Goal: Use online tool/utility: Utilize a website feature to perform a specific function

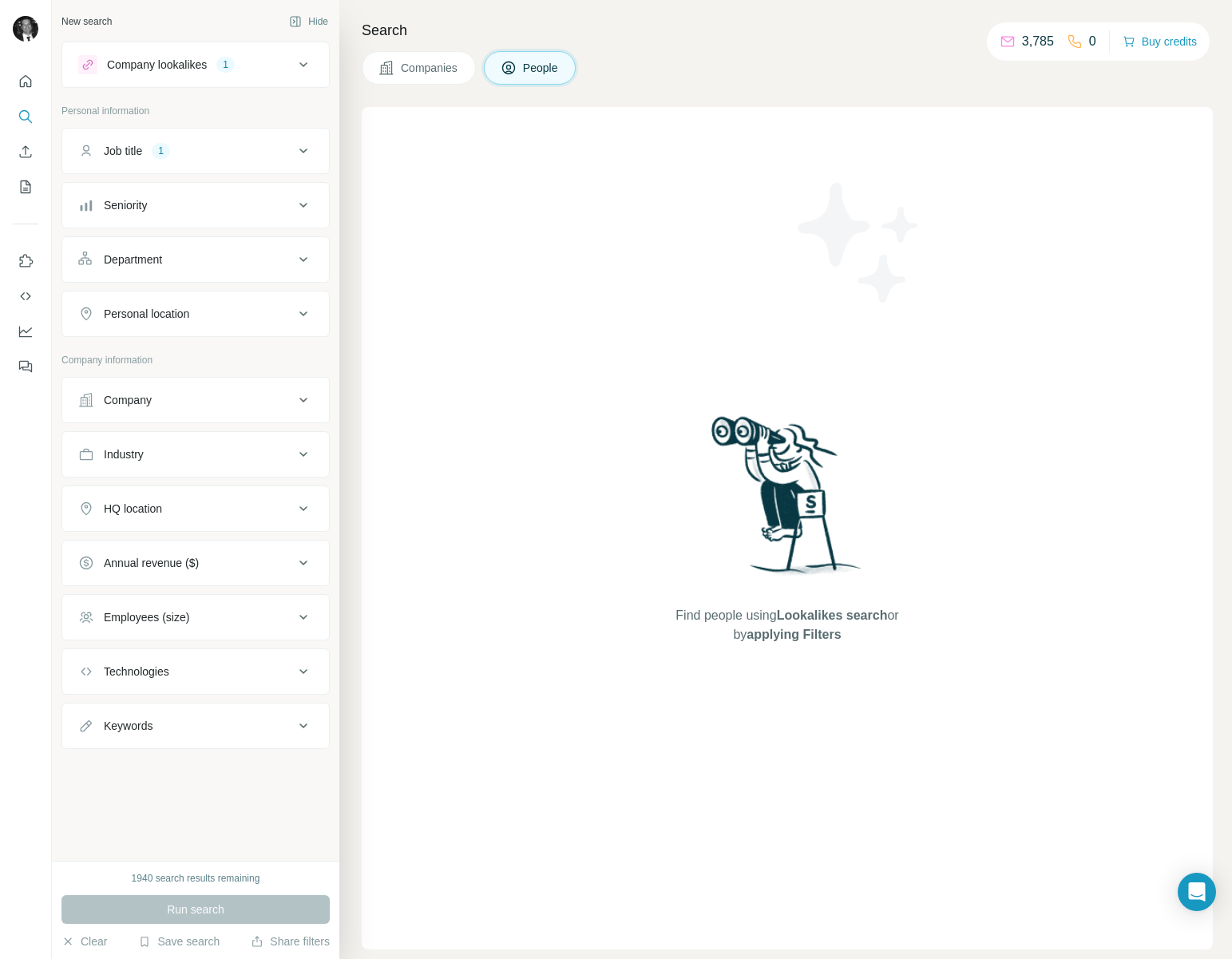
click at [305, 146] on icon at bounding box center [303, 151] width 19 height 19
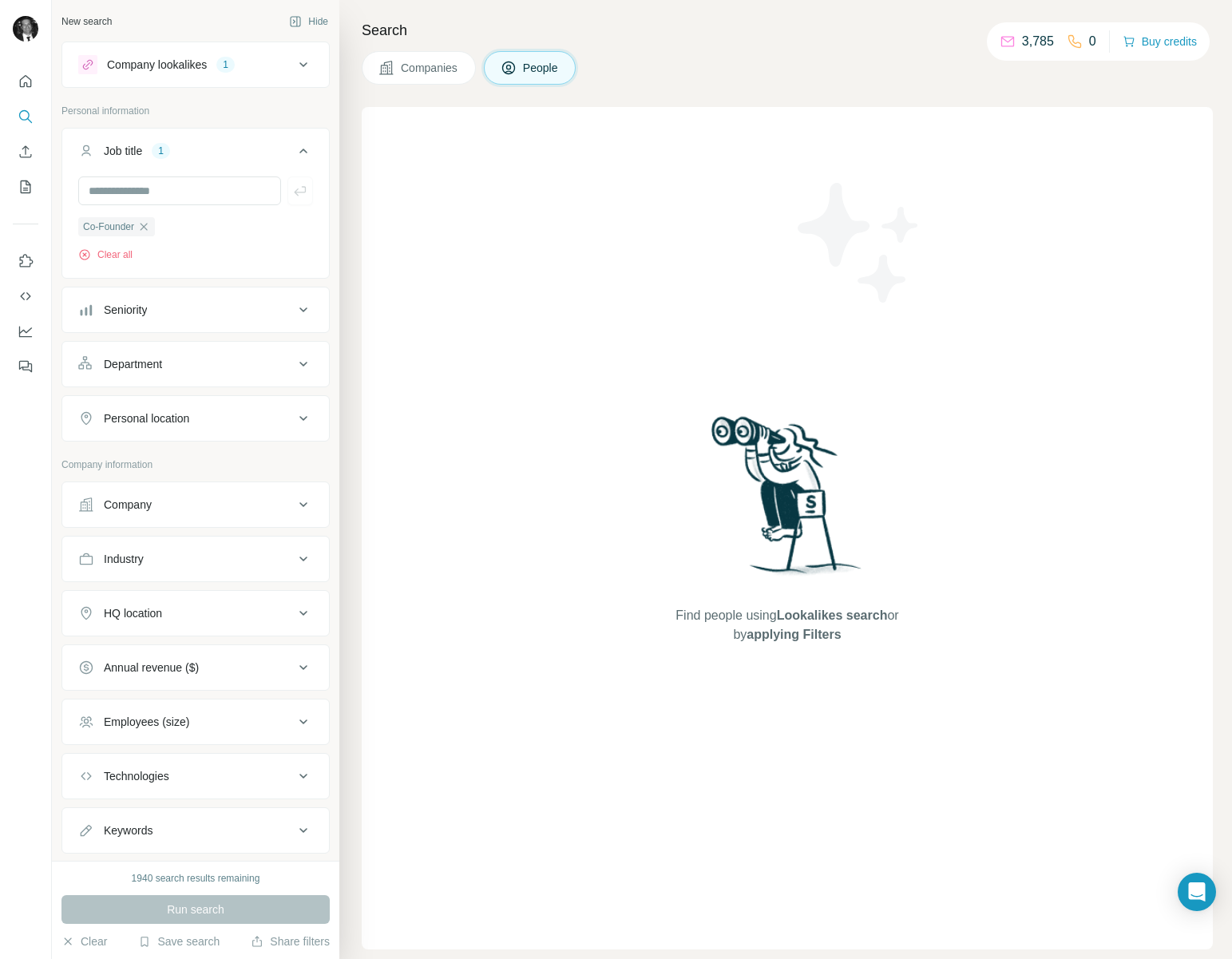
click at [305, 146] on button "Job title 1" at bounding box center [196, 154] width 267 height 44
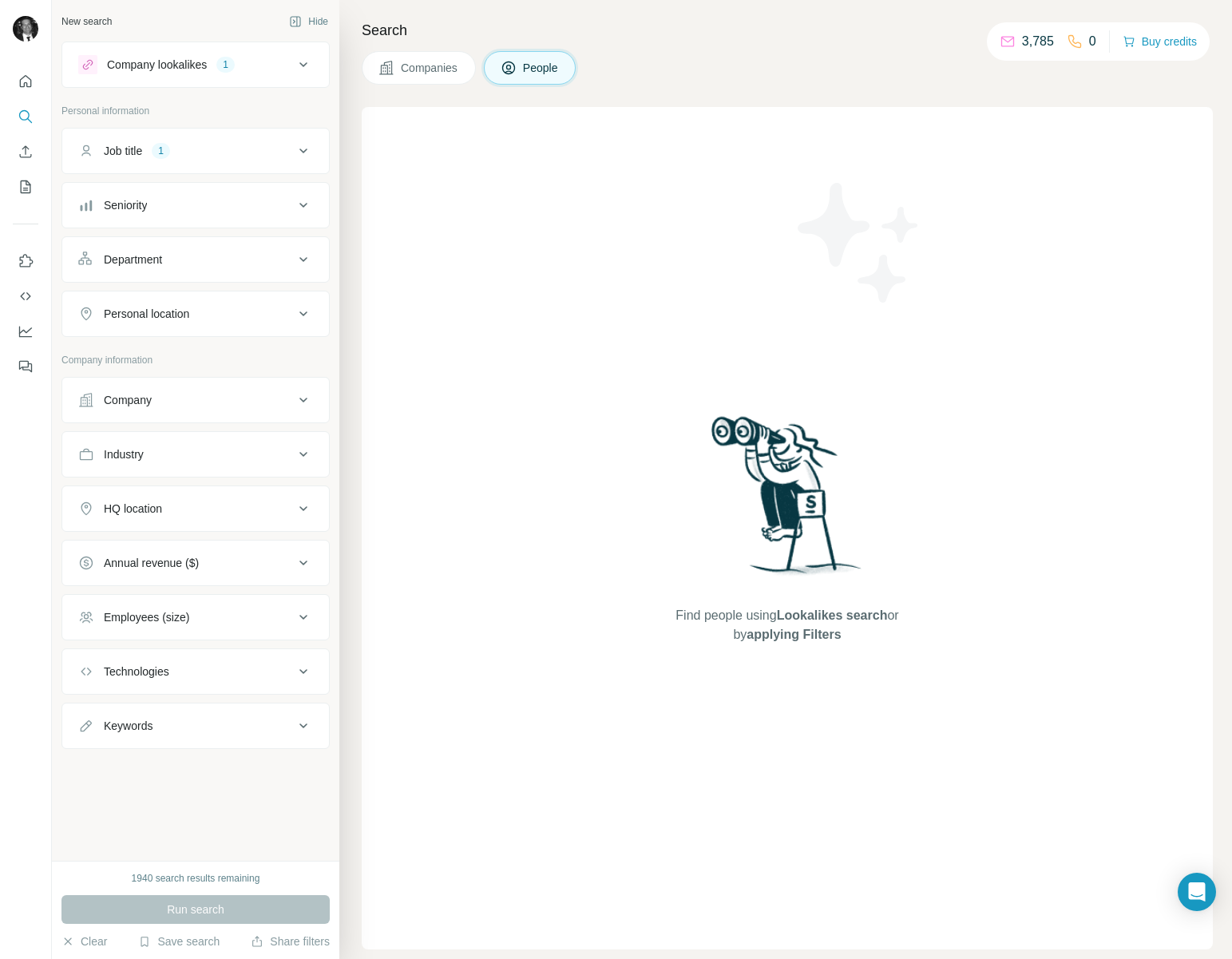
click at [273, 311] on div "Personal location" at bounding box center [186, 314] width 216 height 16
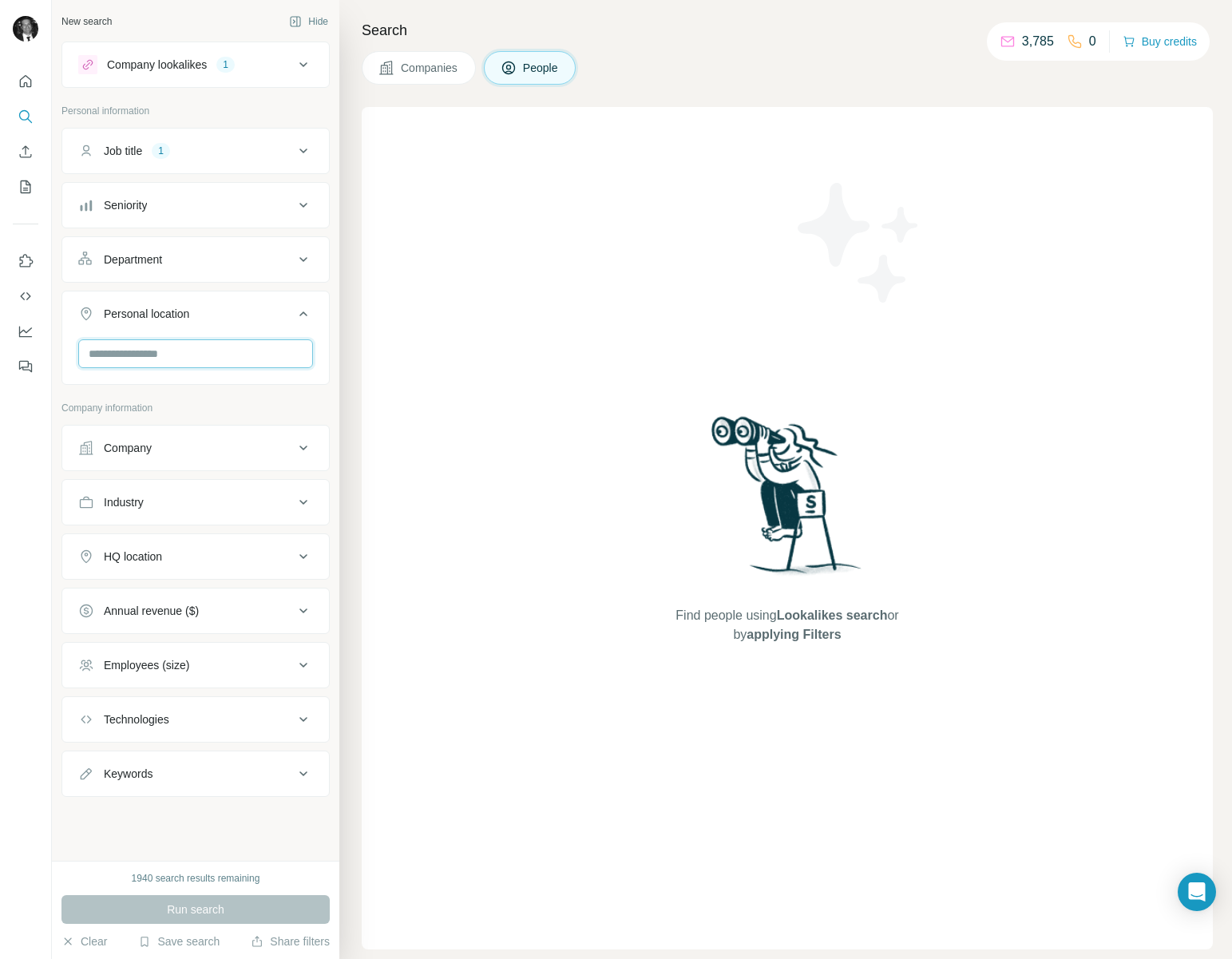
click at [243, 363] on input "text" at bounding box center [196, 354] width 235 height 29
type input "*********"
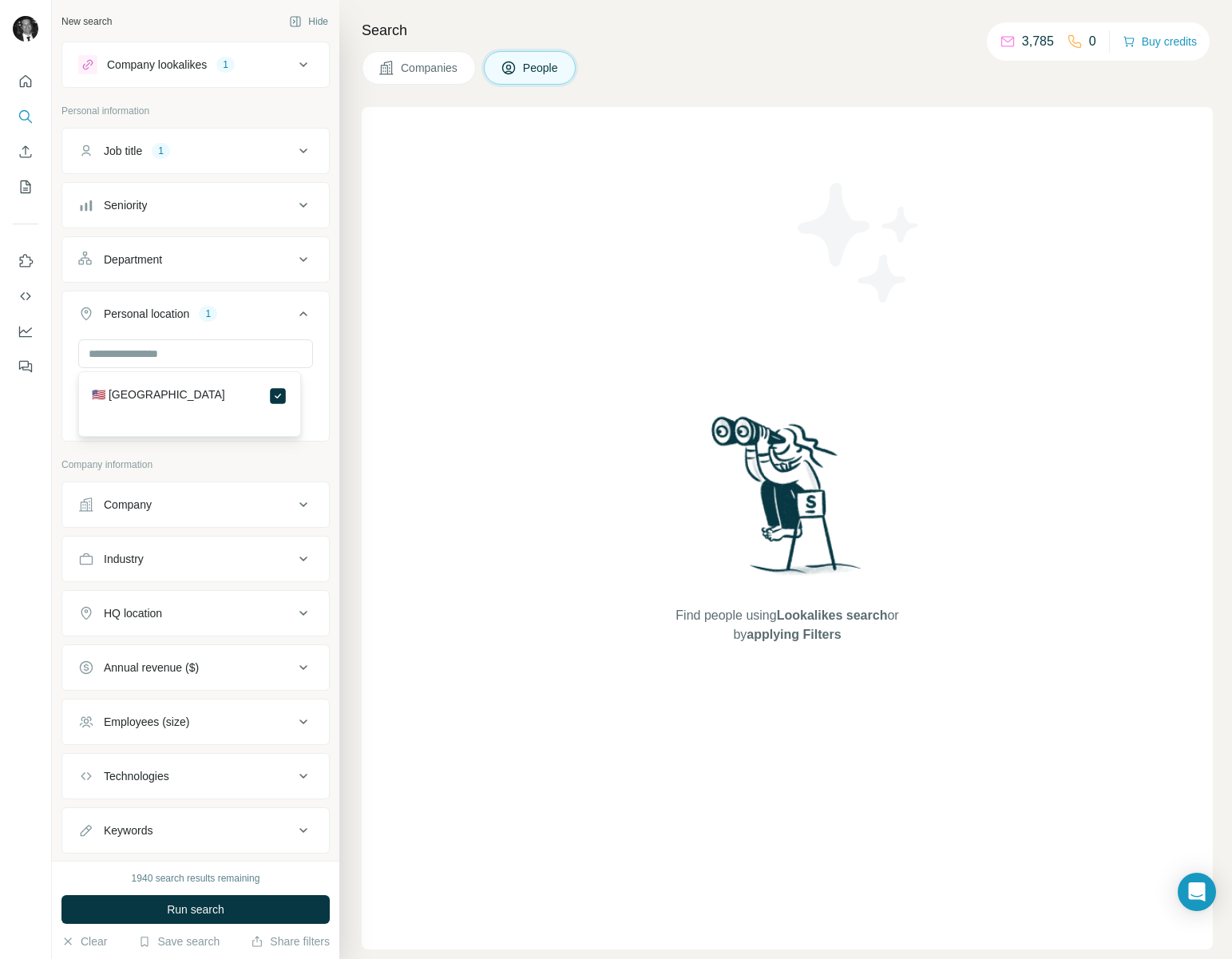
click at [277, 671] on div "Annual revenue ($)" at bounding box center [186, 667] width 216 height 16
click at [89, 817] on icon at bounding box center [88, 821] width 19 height 19
click at [231, 601] on button "HQ location" at bounding box center [196, 612] width 267 height 38
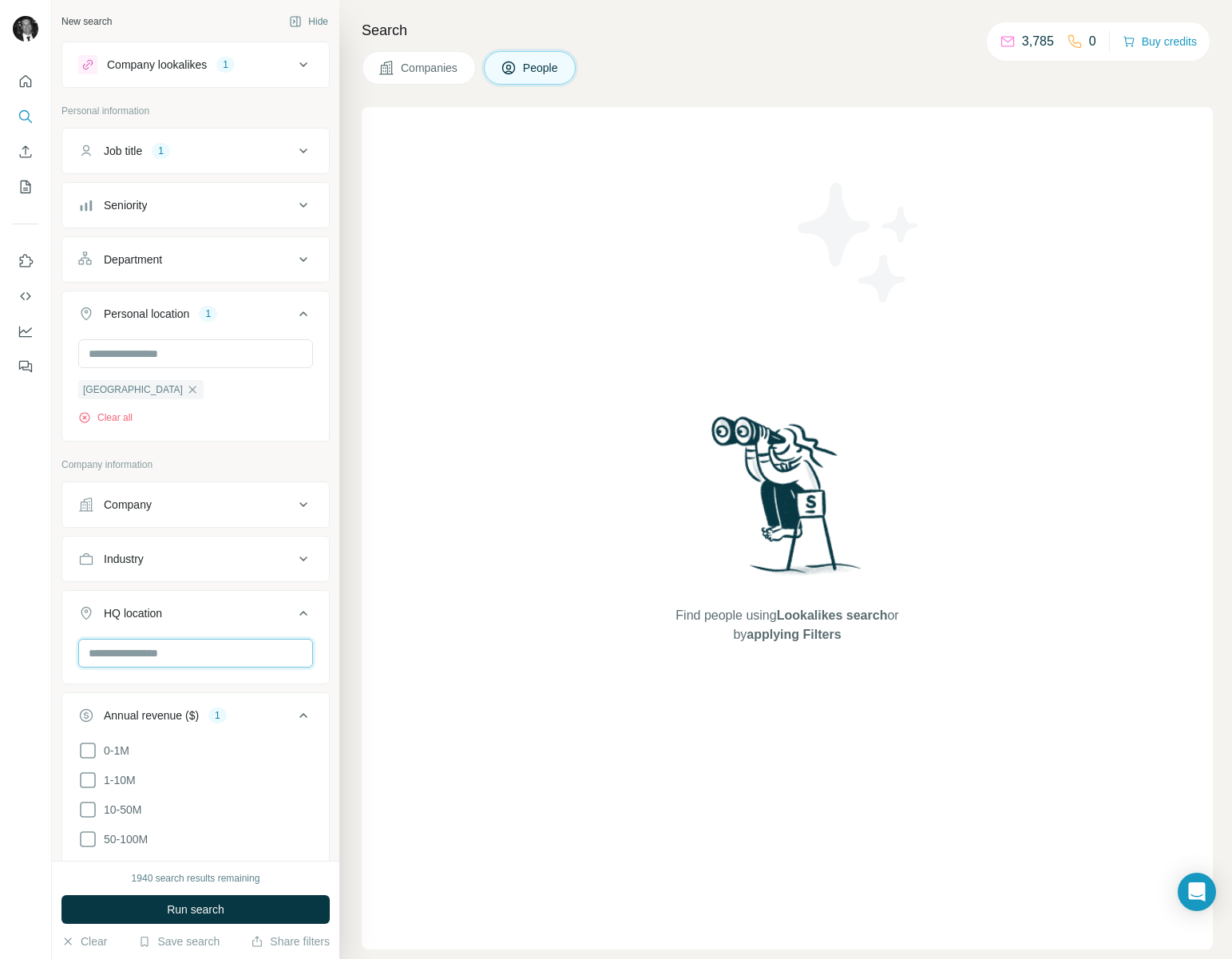
click at [203, 653] on input "text" at bounding box center [196, 653] width 235 height 29
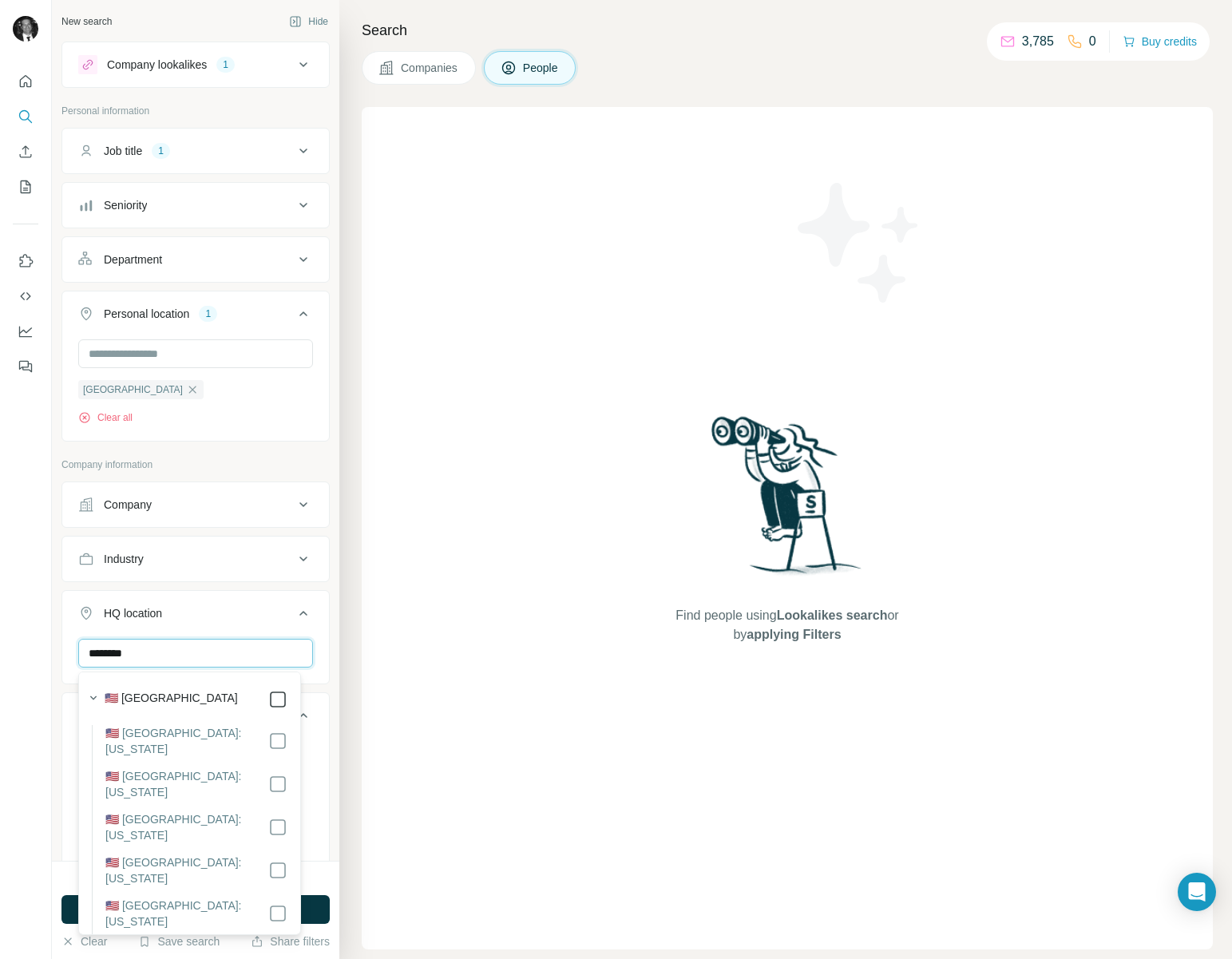
type input "********"
click at [31, 564] on div at bounding box center [26, 480] width 52 height 959
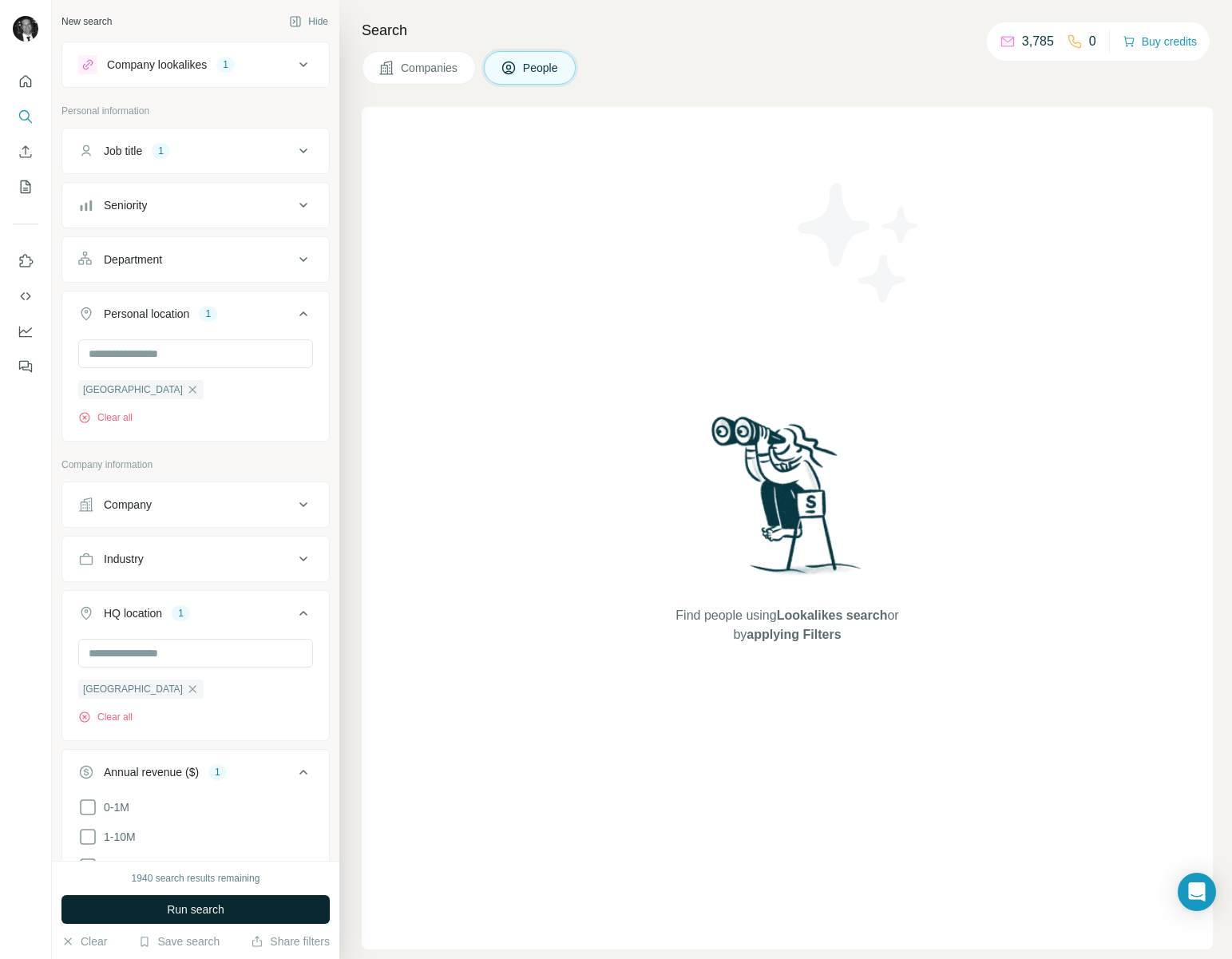
click at [229, 906] on button "Run search" at bounding box center [196, 910] width 269 height 29
click at [263, 146] on div "Job title 1" at bounding box center [186, 151] width 216 height 16
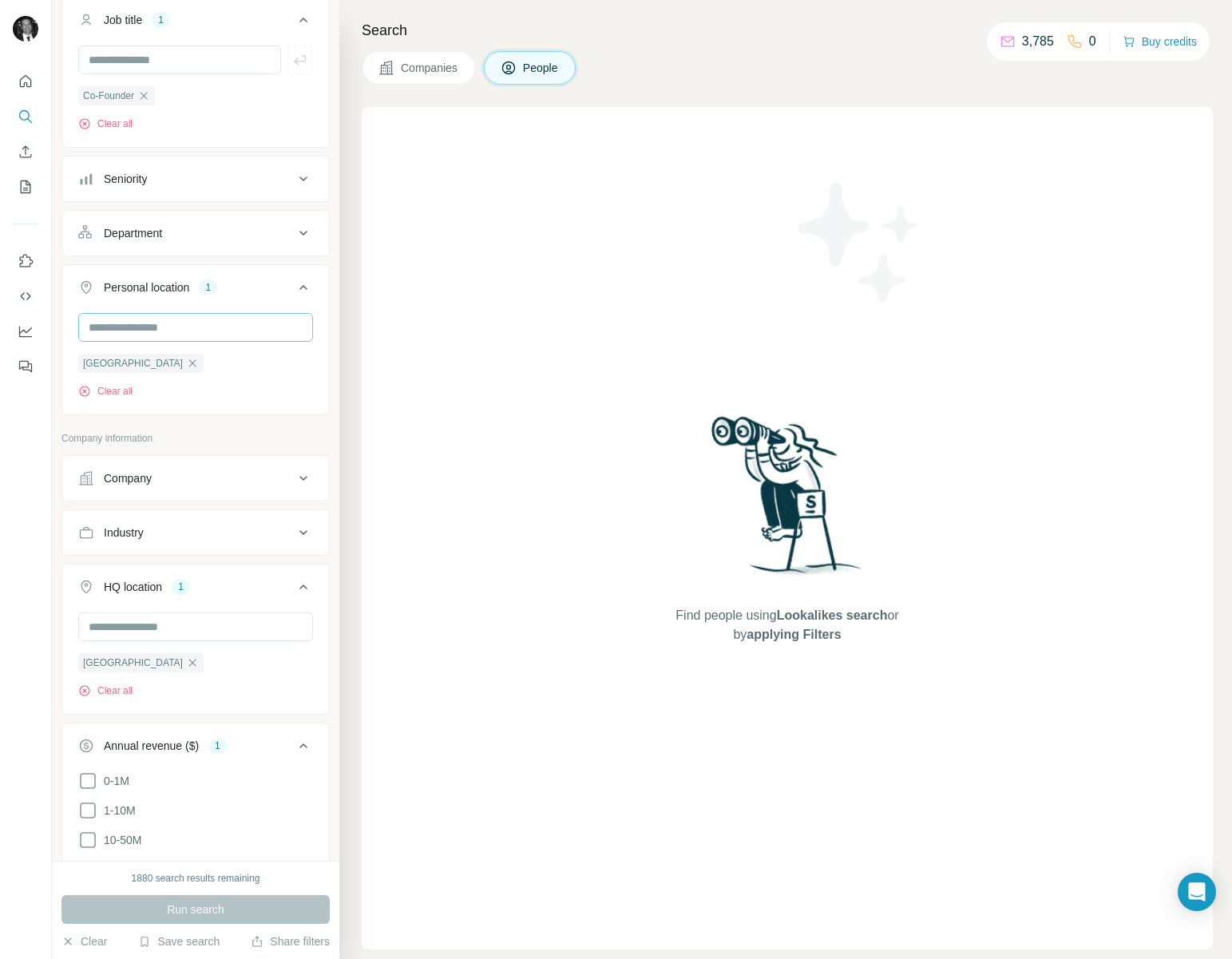
scroll to position [137, 0]
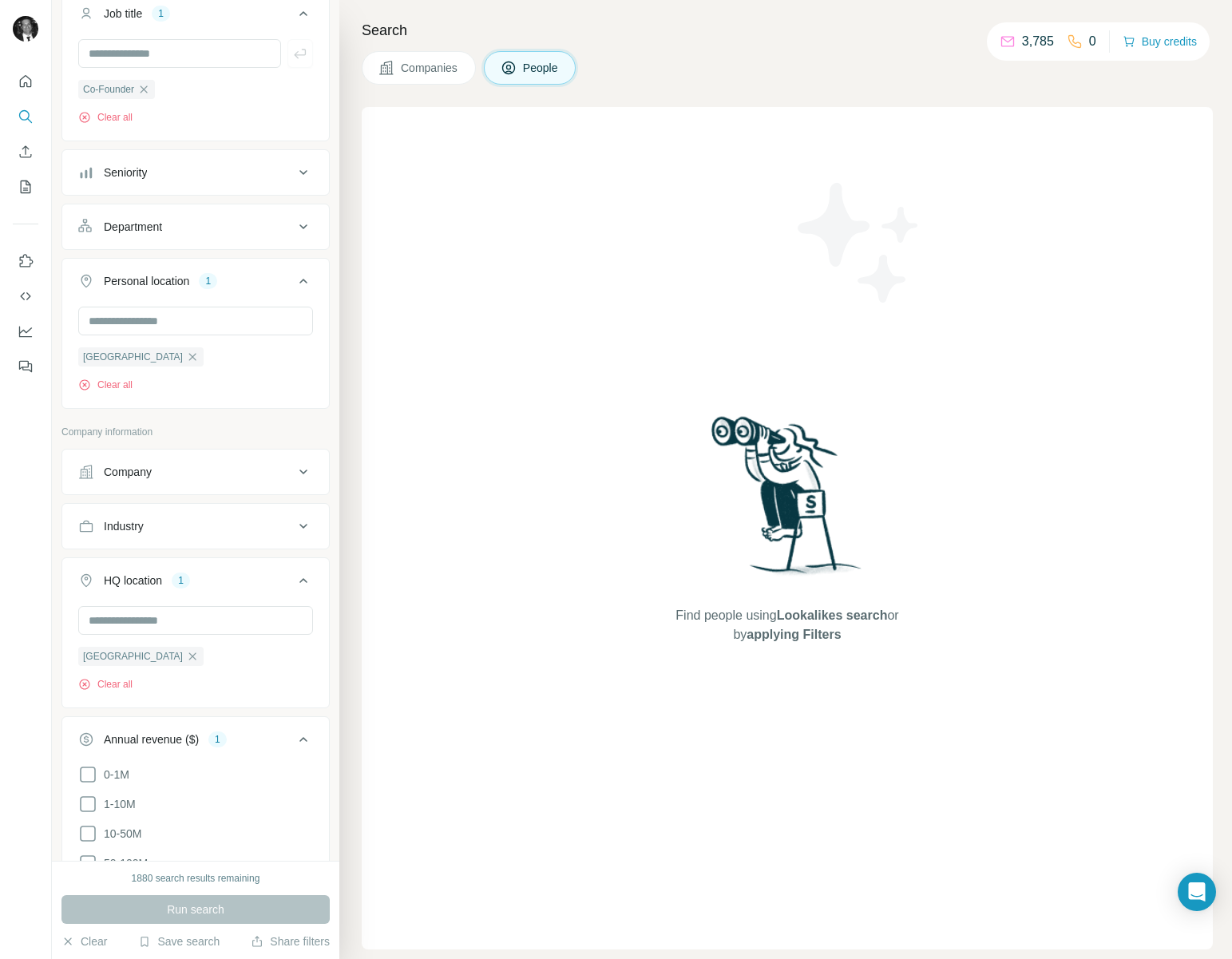
click at [294, 522] on icon at bounding box center [303, 526] width 19 height 19
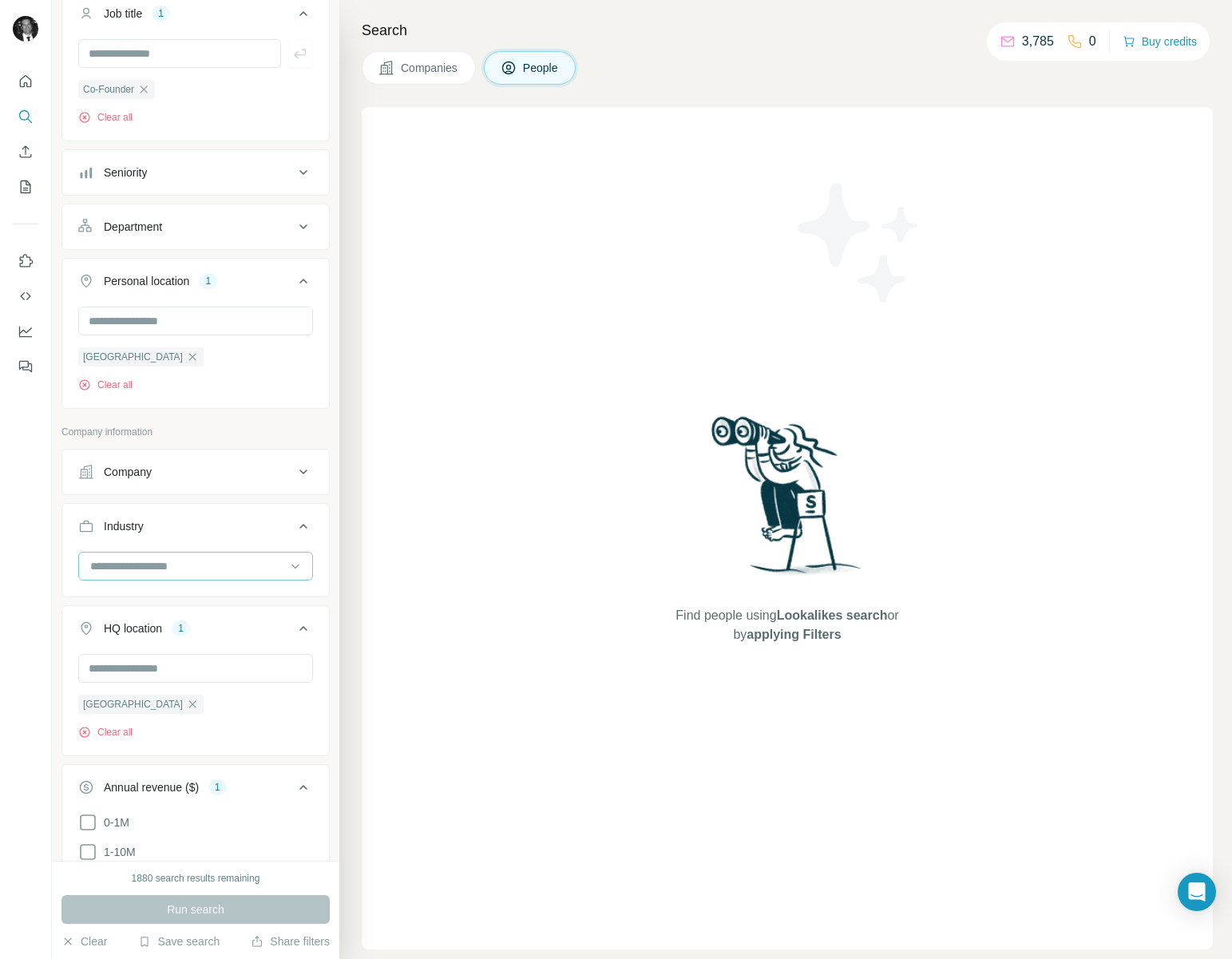
click at [239, 563] on input at bounding box center [188, 566] width 197 height 18
click at [191, 594] on p "Artificial Intelligence" at bounding box center [142, 586] width 99 height 16
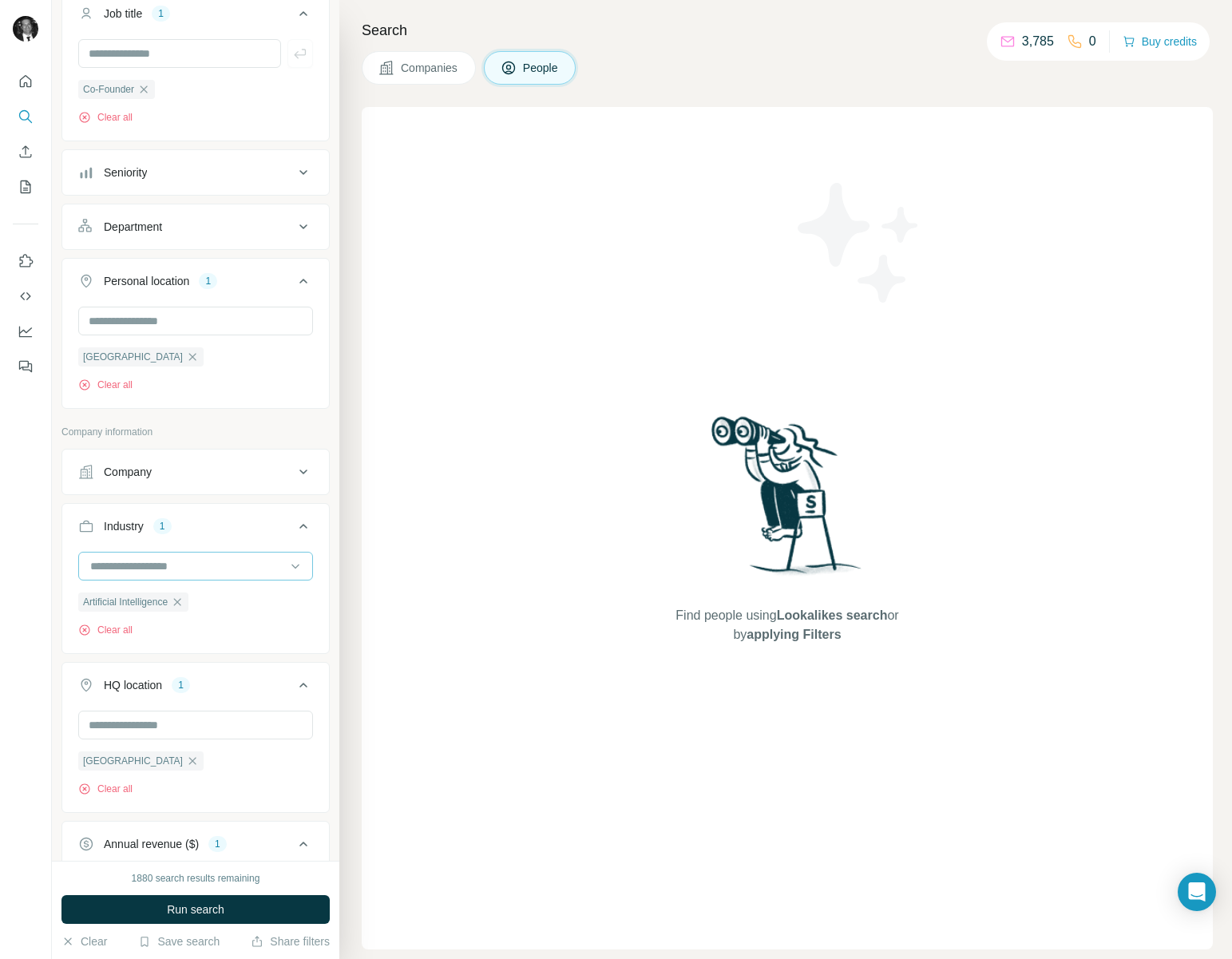
click at [212, 577] on div at bounding box center [188, 566] width 197 height 27
type input "***"
click at [137, 609] on p "Hedge Funds" at bounding box center [125, 603] width 67 height 16
click at [122, 570] on input at bounding box center [188, 566] width 197 height 18
click at [123, 561] on input at bounding box center [188, 566] width 197 height 18
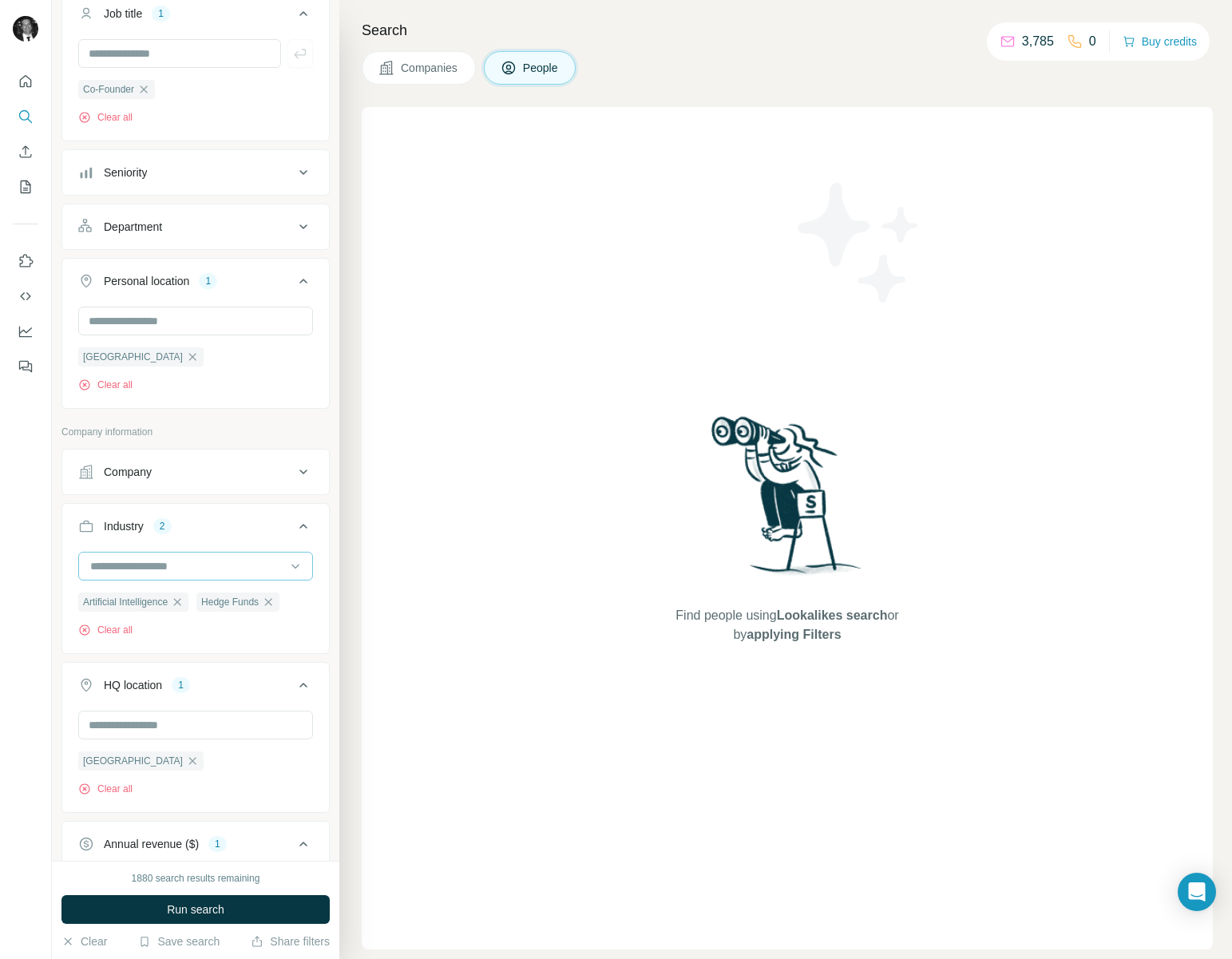
click at [123, 561] on input at bounding box center [188, 566] width 197 height 18
type input "****"
click at [136, 606] on p "Biotechnology" at bounding box center [127, 603] width 70 height 16
click at [165, 572] on input at bounding box center [188, 566] width 197 height 18
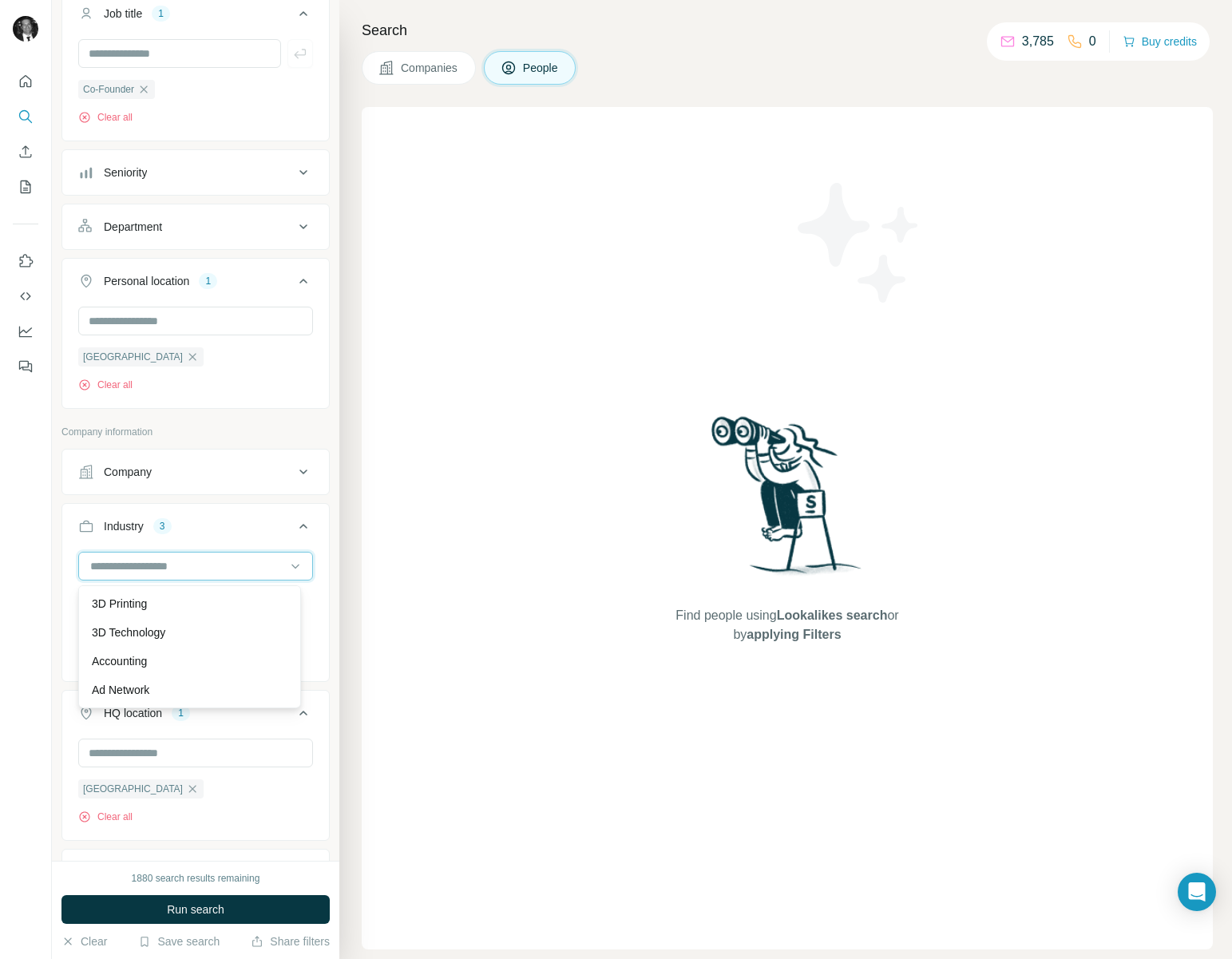
click at [145, 561] on input at bounding box center [188, 566] width 197 height 18
click at [139, 561] on input at bounding box center [188, 566] width 197 height 18
click at [154, 560] on input at bounding box center [188, 566] width 197 height 18
click at [144, 564] on input at bounding box center [188, 566] width 197 height 18
type input "****"
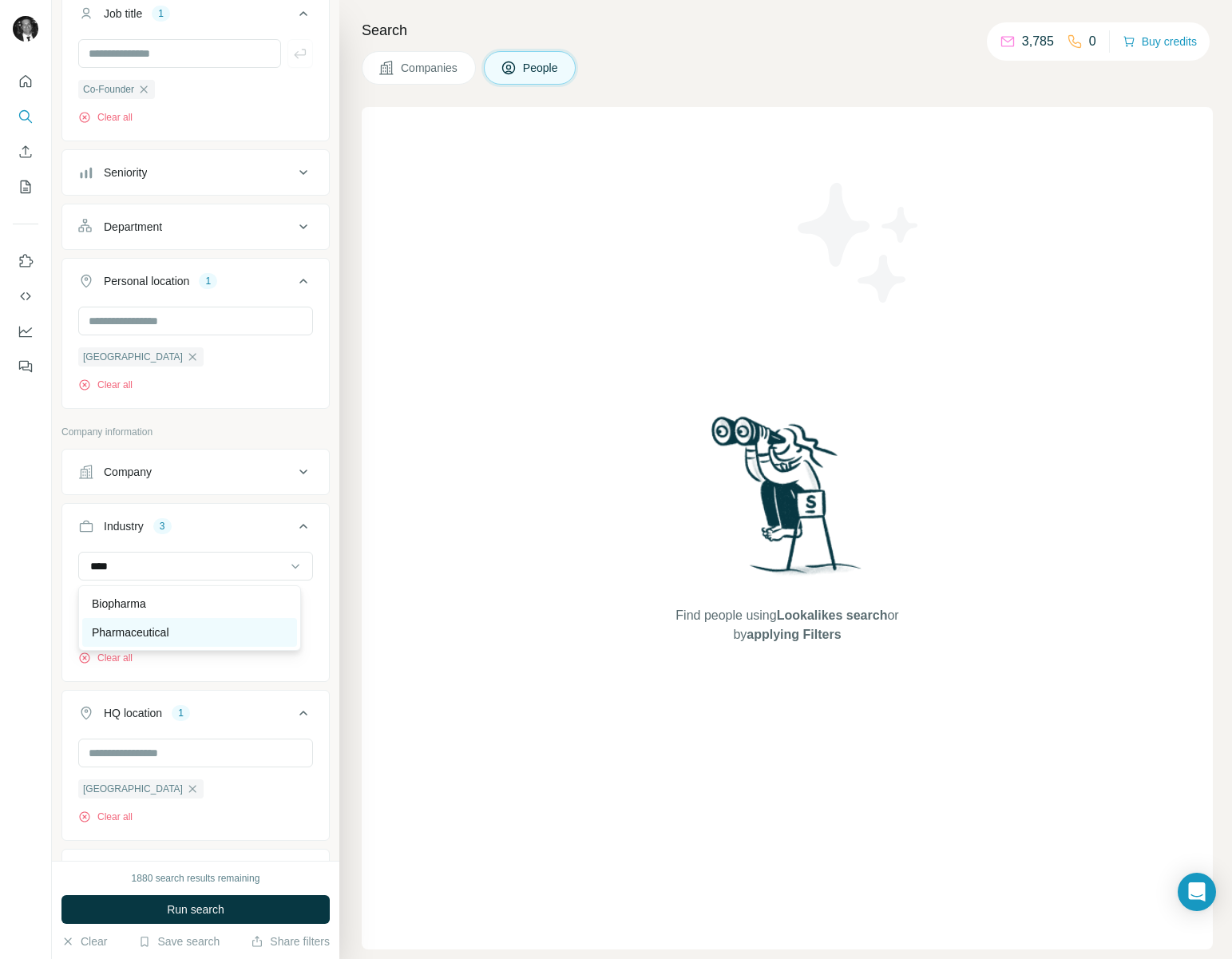
click at [150, 627] on p "Pharmaceutical" at bounding box center [131, 632] width 78 height 16
click at [197, 563] on input at bounding box center [188, 566] width 197 height 18
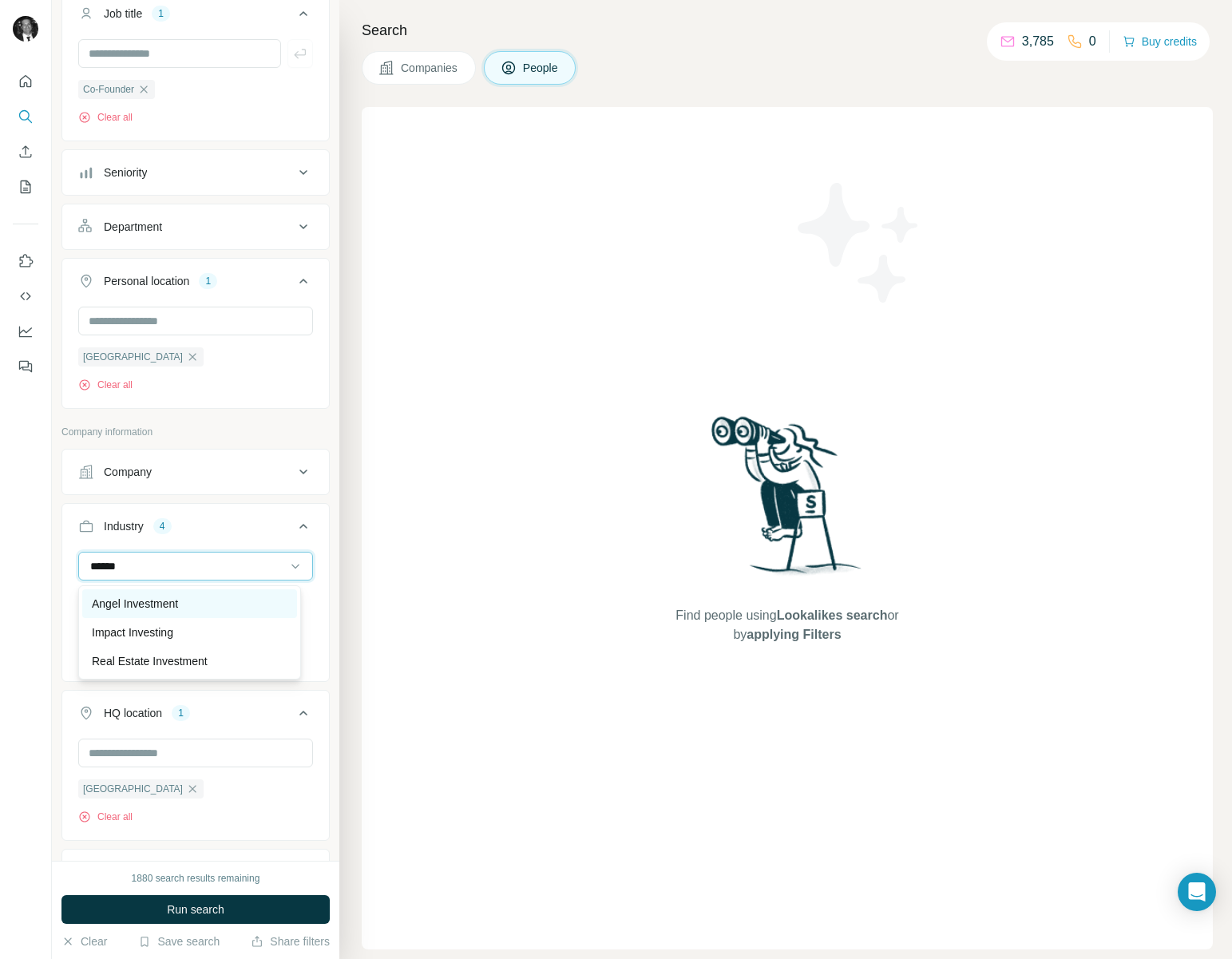
type input "******"
click at [172, 598] on p "Angel Investment" at bounding box center [135, 603] width 87 height 16
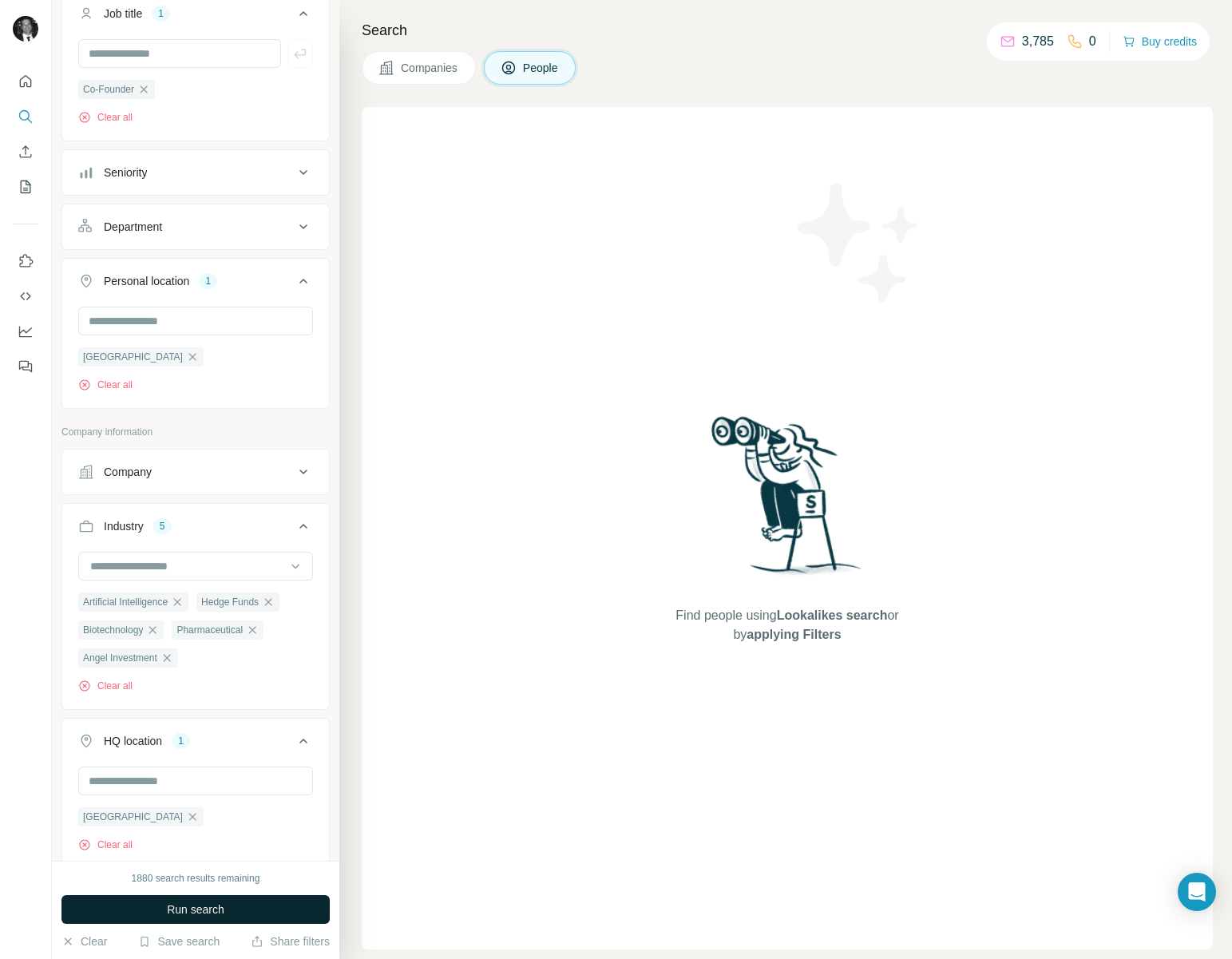
click at [179, 905] on span "Run search" at bounding box center [195, 909] width 57 height 16
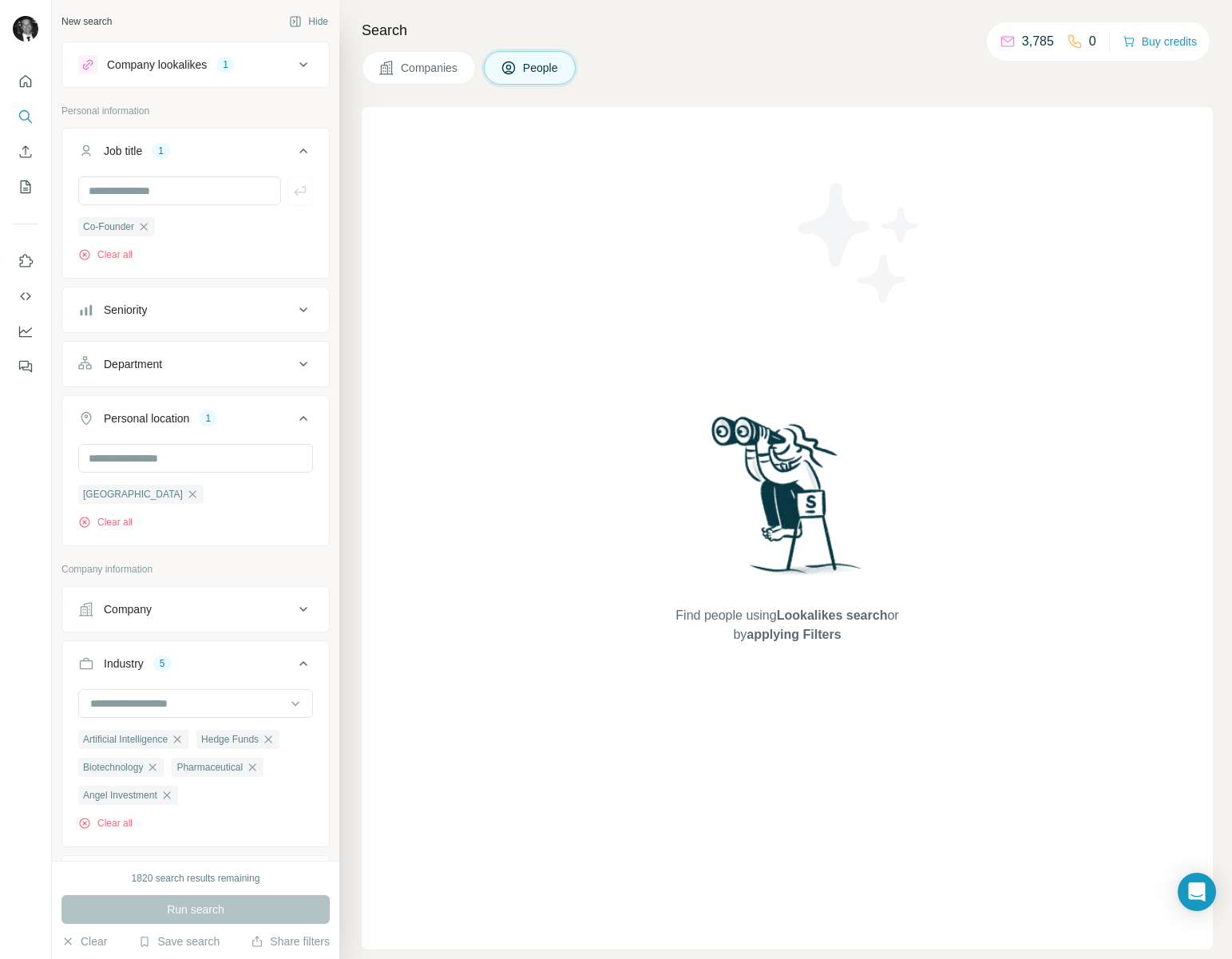
click at [295, 56] on icon at bounding box center [303, 65] width 19 height 19
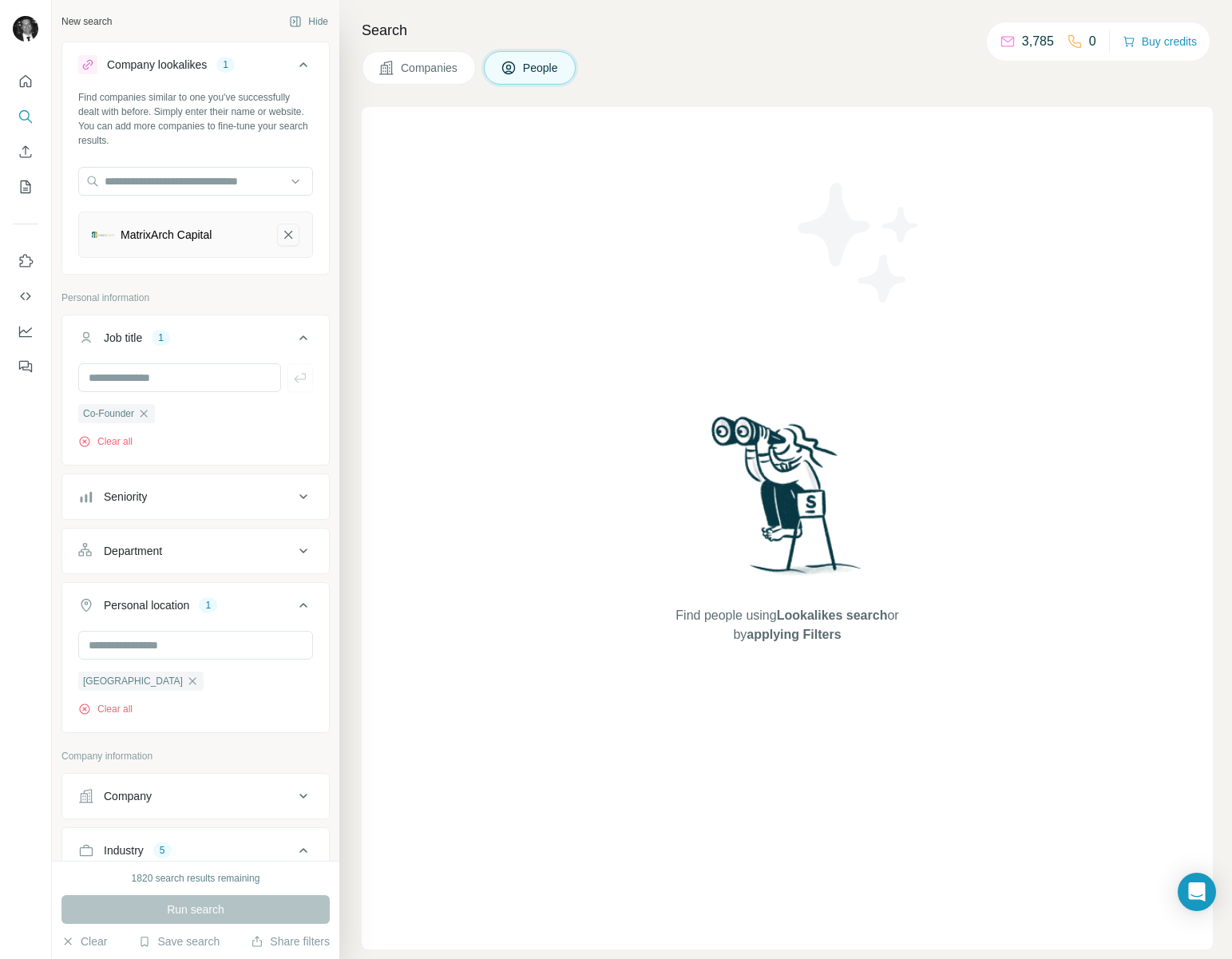
click at [281, 228] on icon "MatrixArch Capital-remove-button" at bounding box center [288, 234] width 15 height 16
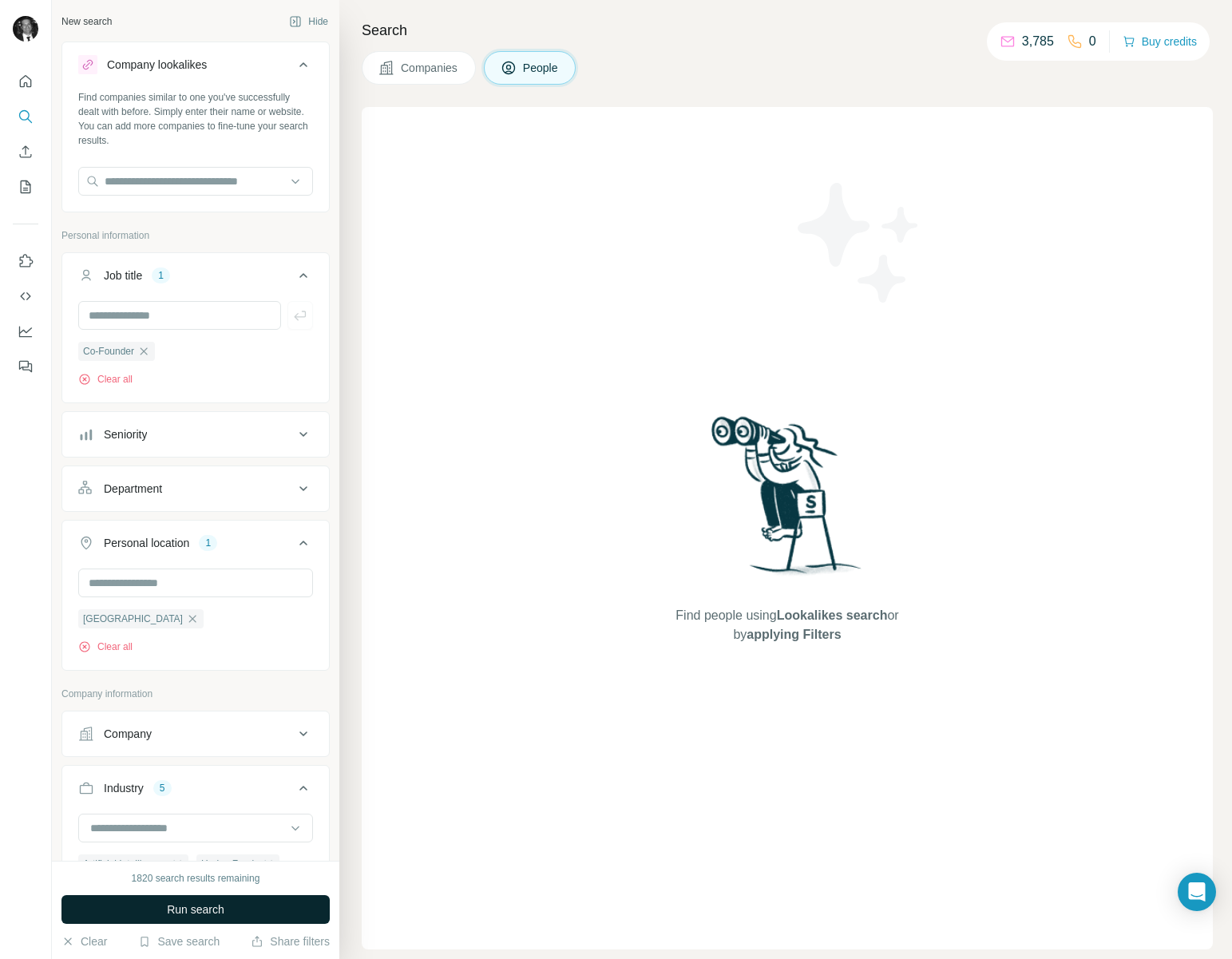
click at [233, 904] on button "Run search" at bounding box center [196, 910] width 269 height 29
